Goal: Task Accomplishment & Management: Use online tool/utility

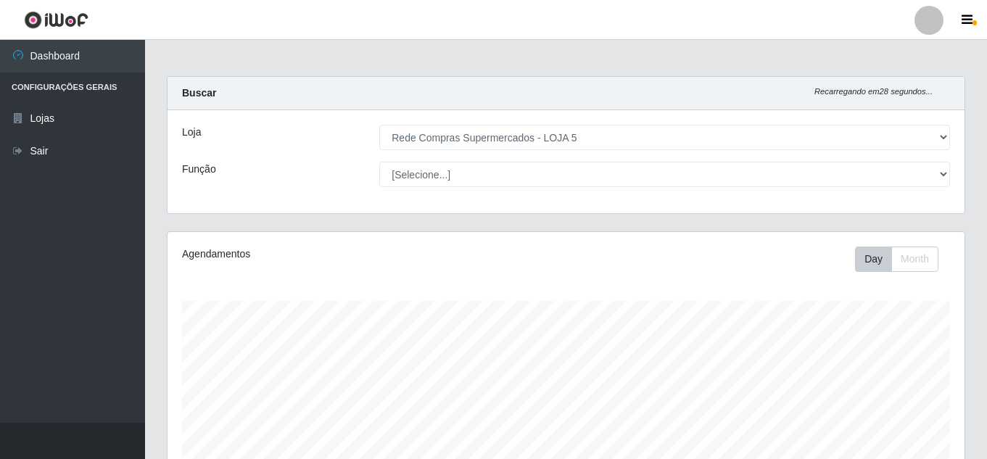
select select "397"
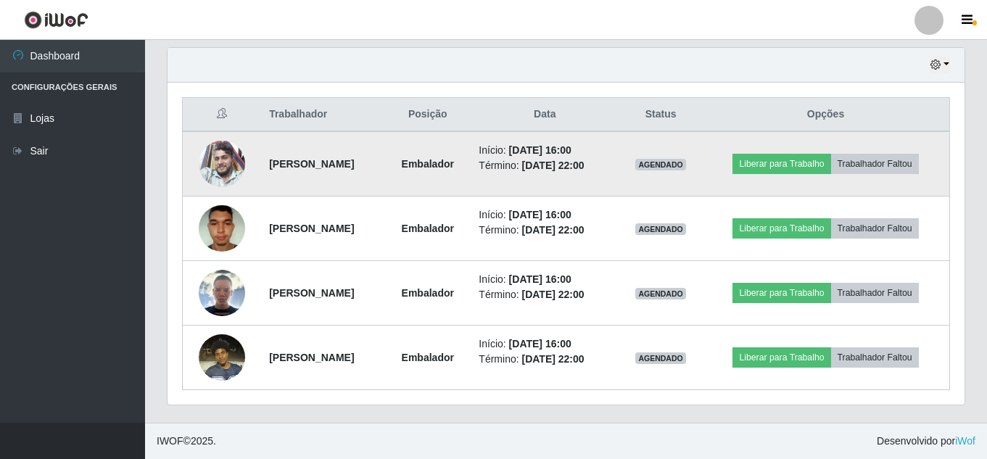
scroll to position [301, 797]
click at [819, 167] on button "Liberar para Trabalho" at bounding box center [781, 164] width 98 height 20
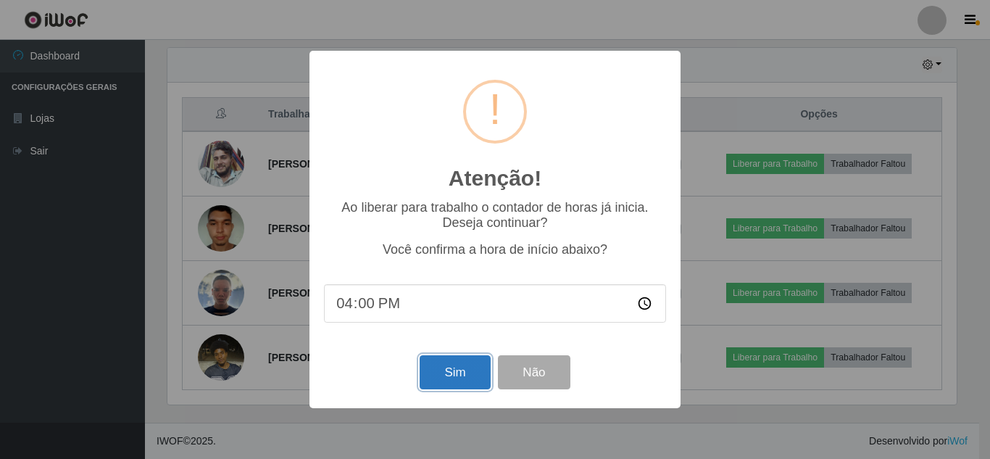
drag, startPoint x: 447, startPoint y: 390, endPoint x: 456, endPoint y: 386, distance: 9.7
click at [455, 386] on button "Sim" at bounding box center [455, 372] width 70 height 34
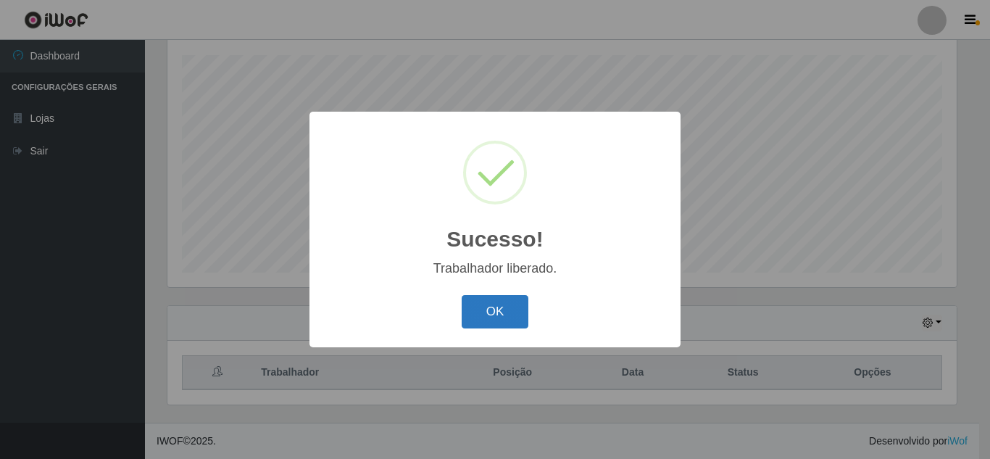
drag, startPoint x: 534, startPoint y: 306, endPoint x: 497, endPoint y: 316, distance: 39.0
click at [523, 314] on div "OK Cancel" at bounding box center [495, 311] width 342 height 41
click at [497, 316] on button "OK" at bounding box center [495, 312] width 67 height 34
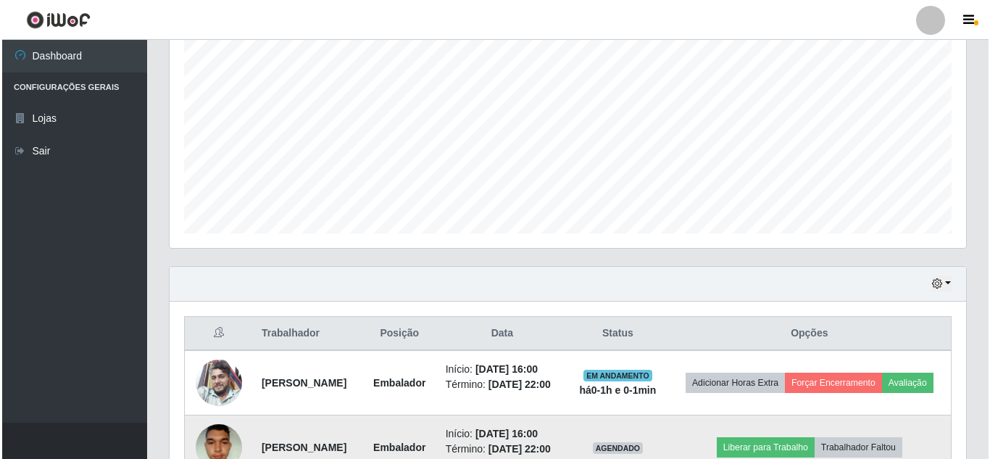
scroll to position [536, 0]
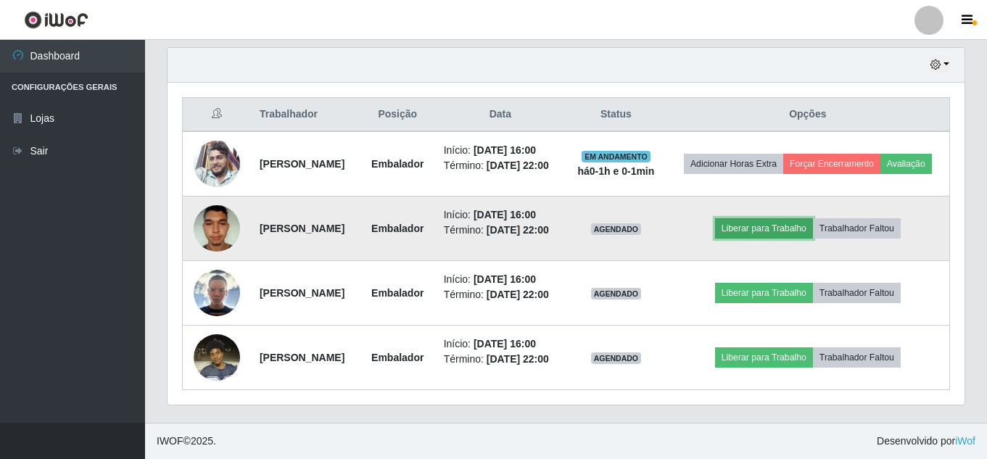
click at [765, 236] on button "Liberar para Trabalho" at bounding box center [764, 228] width 98 height 20
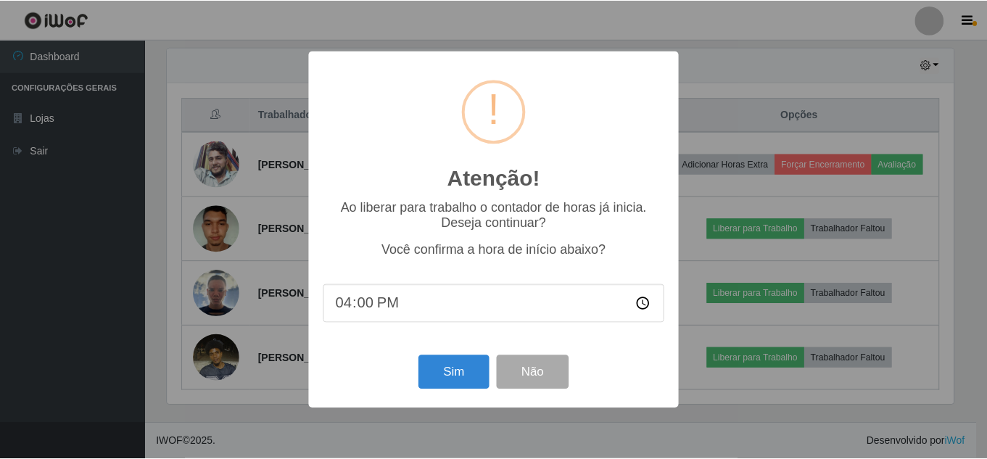
scroll to position [301, 790]
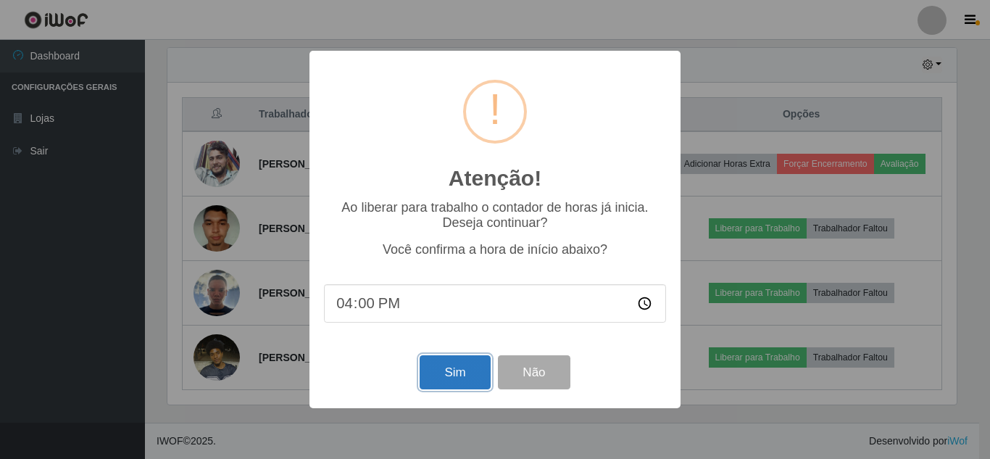
click at [424, 373] on button "Sim" at bounding box center [455, 372] width 70 height 34
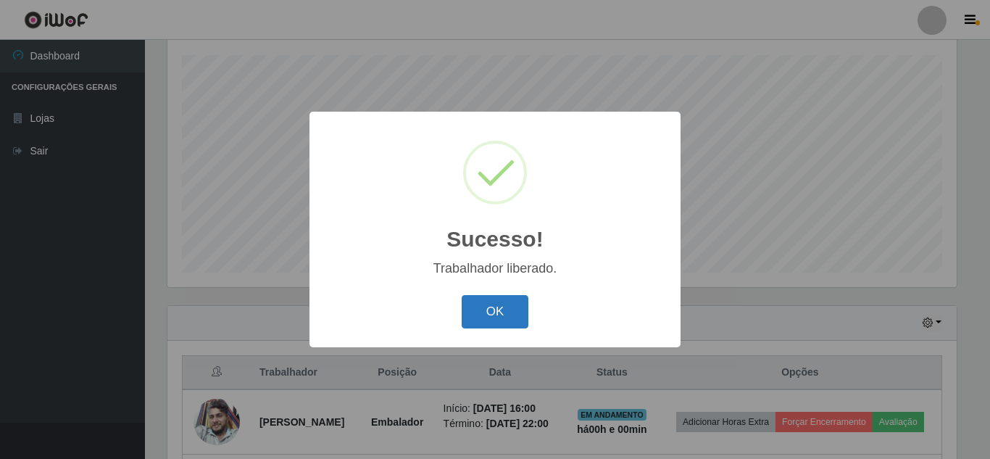
click at [473, 299] on button "OK" at bounding box center [495, 312] width 67 height 34
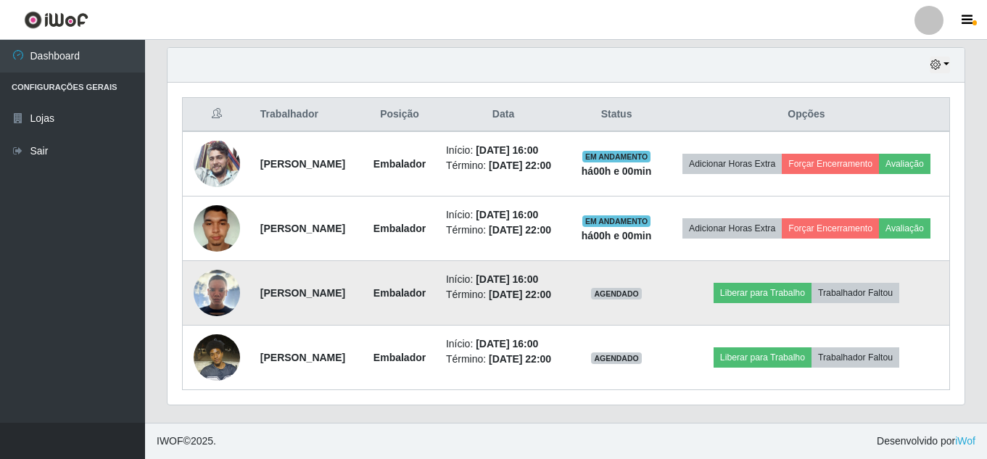
scroll to position [536, 0]
click at [782, 303] on button "Liberar para Trabalho" at bounding box center [762, 293] width 98 height 20
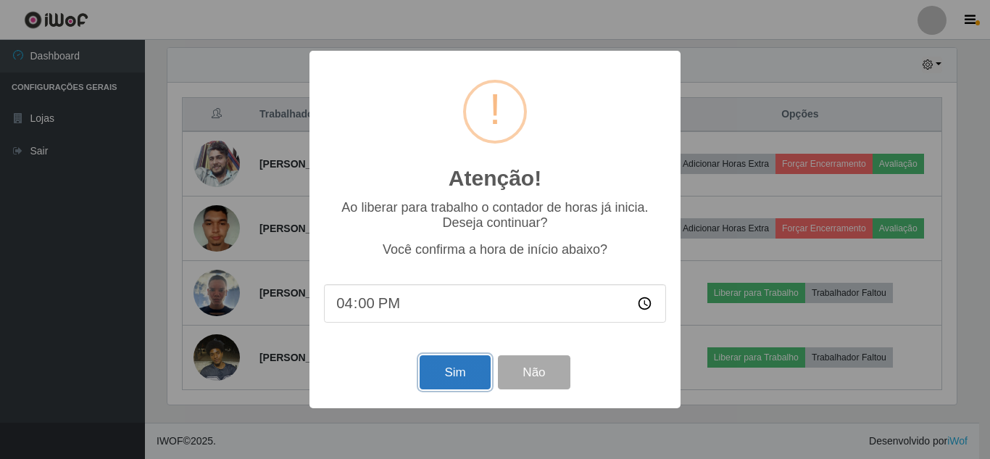
click at [447, 372] on button "Sim" at bounding box center [455, 372] width 70 height 34
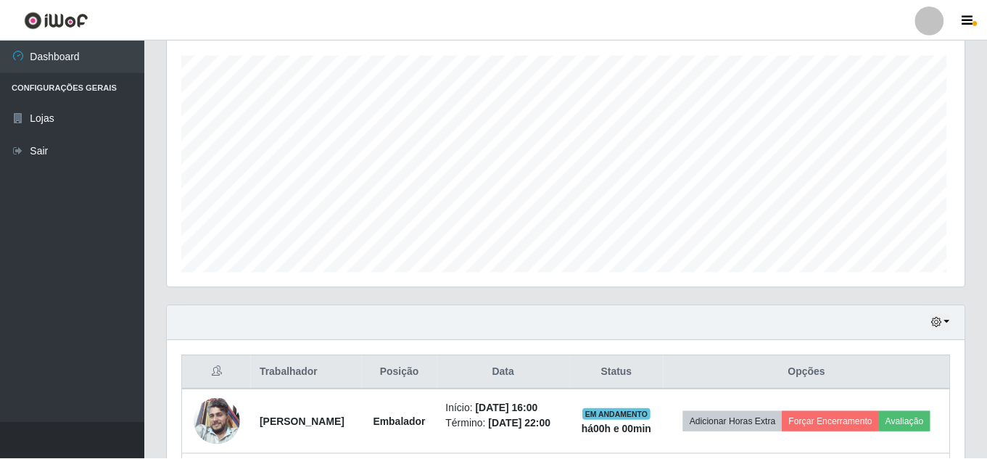
scroll to position [0, 0]
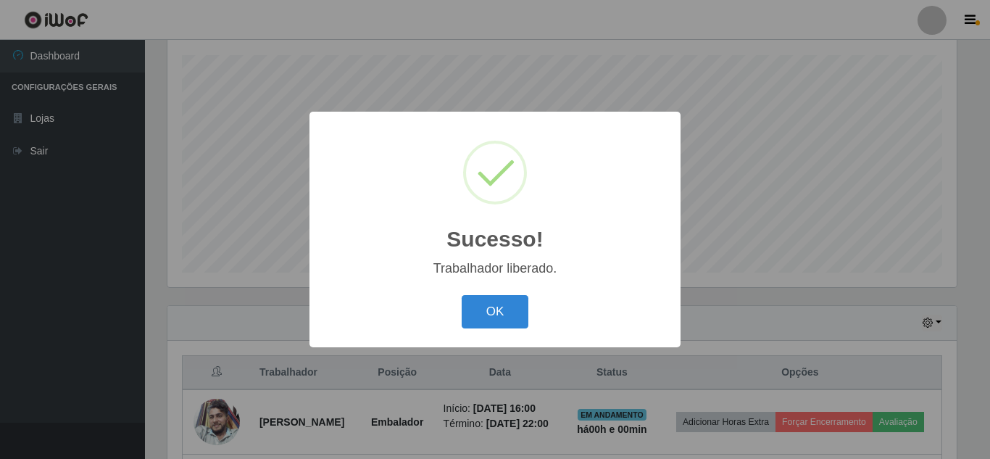
drag, startPoint x: 497, startPoint y: 307, endPoint x: 368, endPoint y: 357, distance: 138.7
click at [497, 306] on button "OK" at bounding box center [495, 312] width 67 height 34
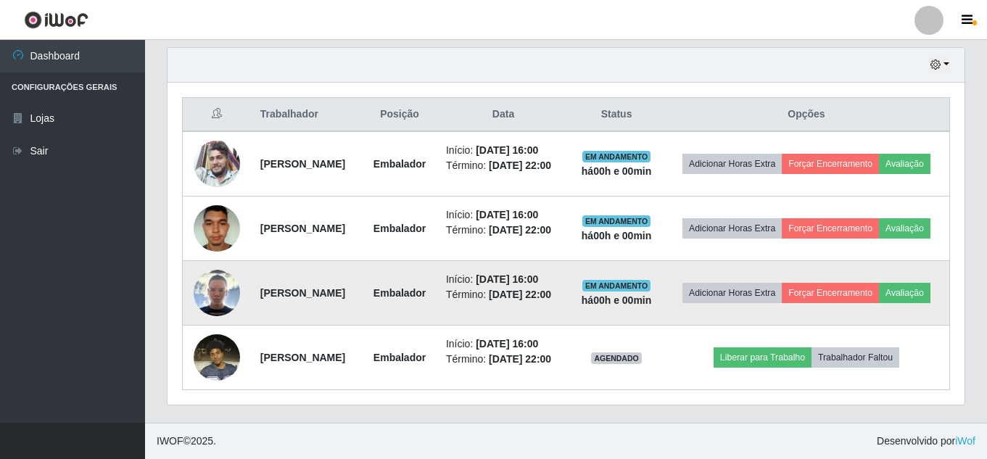
click at [225, 270] on img at bounding box center [217, 293] width 46 height 46
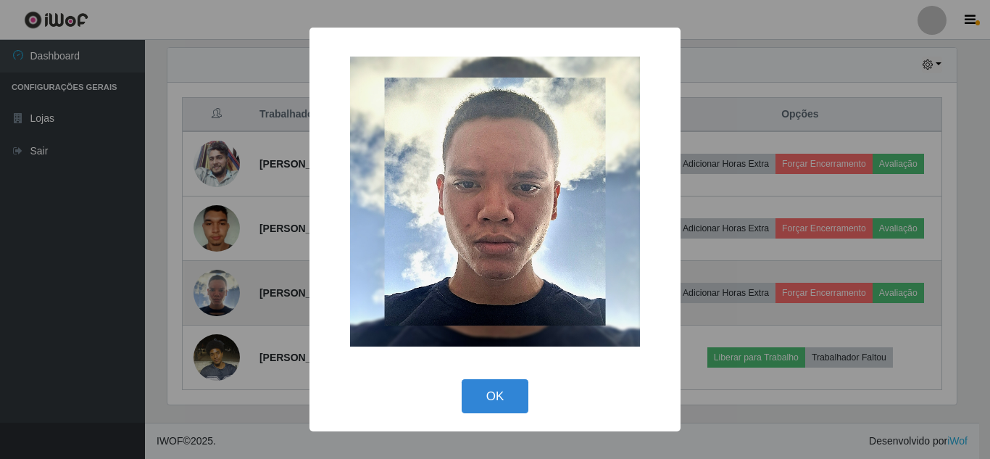
click at [225, 244] on div "× OK Cancel" at bounding box center [495, 229] width 990 height 459
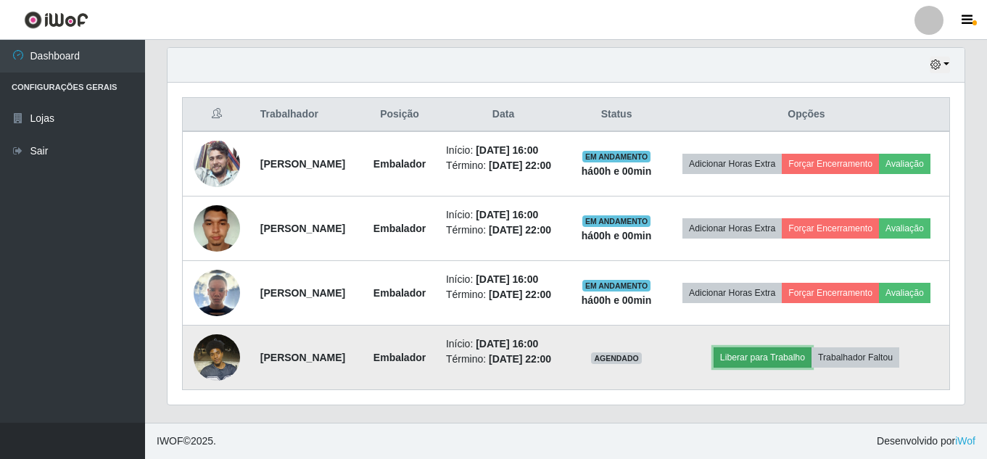
click at [779, 348] on button "Liberar para Trabalho" at bounding box center [762, 357] width 98 height 20
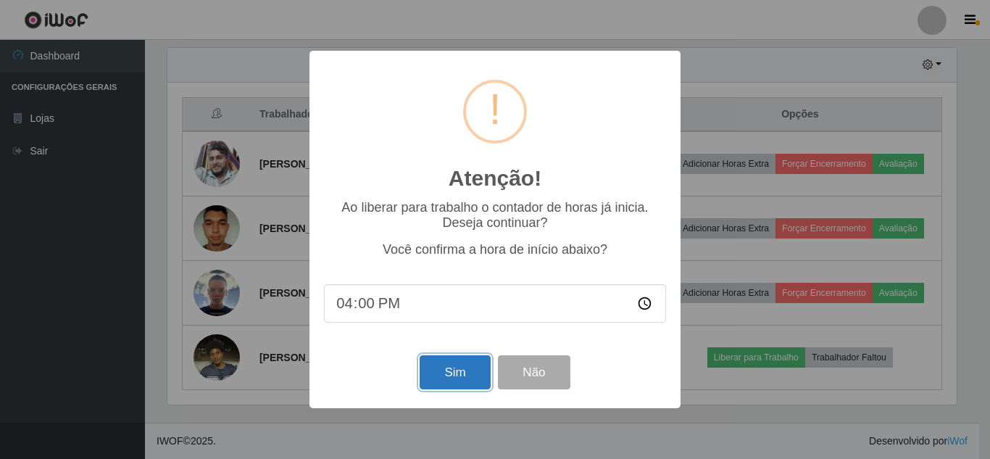
click at [437, 373] on button "Sim" at bounding box center [455, 372] width 70 height 34
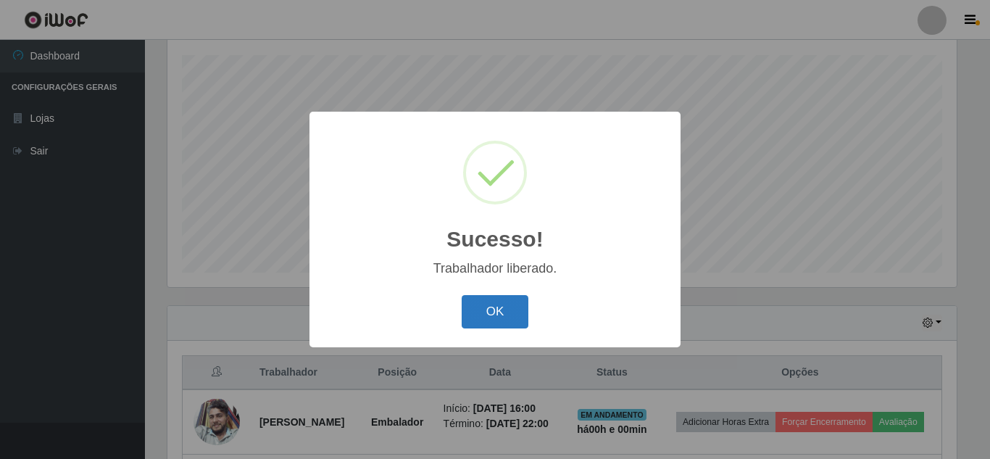
click at [486, 312] on button "OK" at bounding box center [495, 312] width 67 height 34
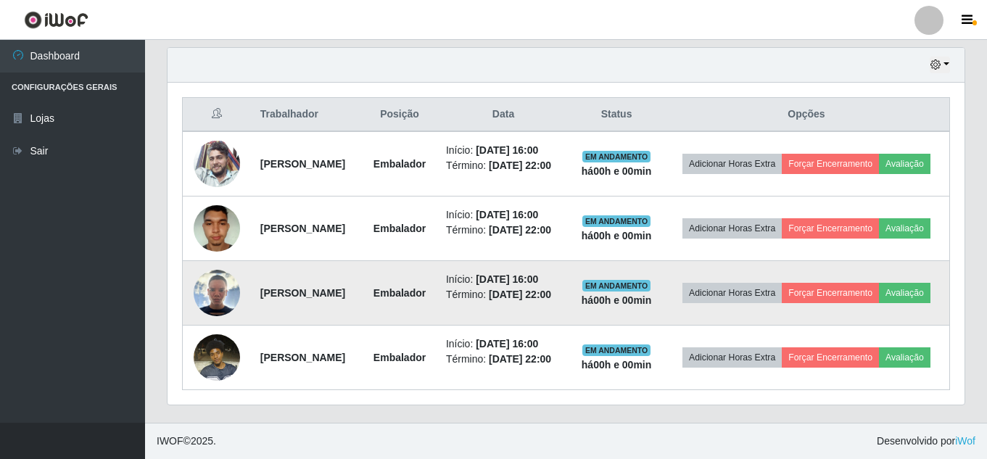
click at [185, 261] on td at bounding box center [217, 293] width 69 height 65
